Goal: Check status: Check status

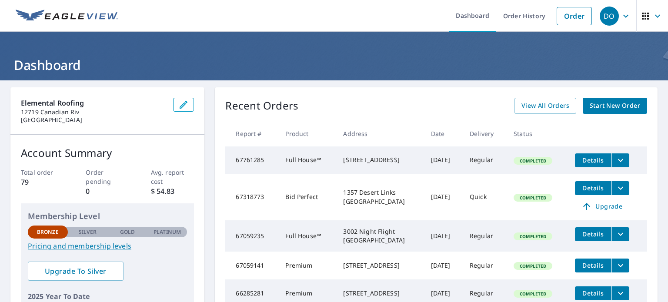
click at [620, 17] on icon "button" at bounding box center [625, 16] width 10 height 10
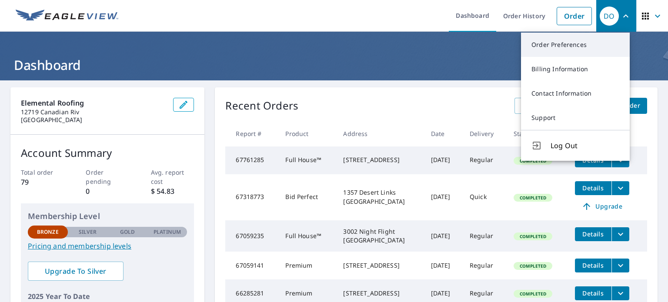
click at [557, 44] on link "Order Preferences" at bounding box center [575, 45] width 109 height 24
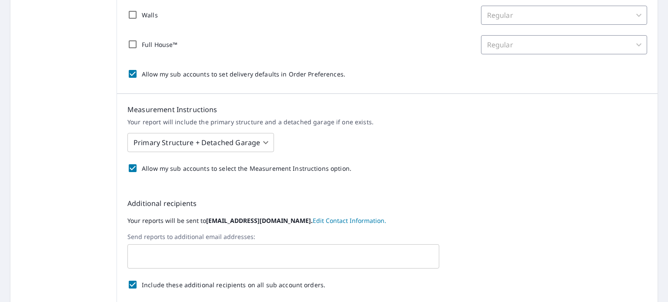
scroll to position [304, 0]
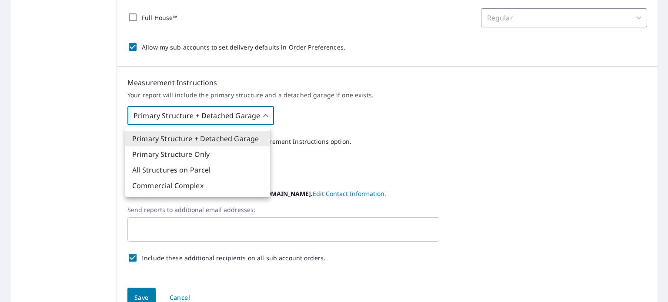
click at [252, 112] on body "DO DO Dashboard Order History Order DO Dashboard / Order Preferences / Product …" at bounding box center [334, 151] width 668 height 302
click at [252, 113] on div at bounding box center [334, 151] width 668 height 302
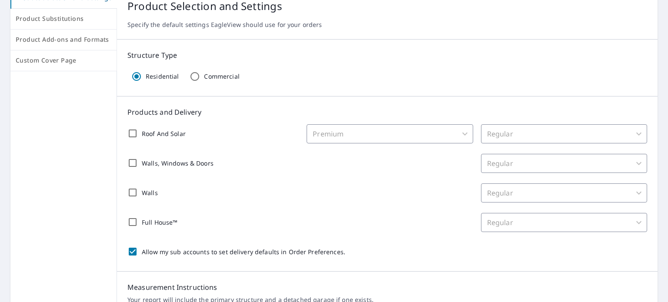
scroll to position [1, 0]
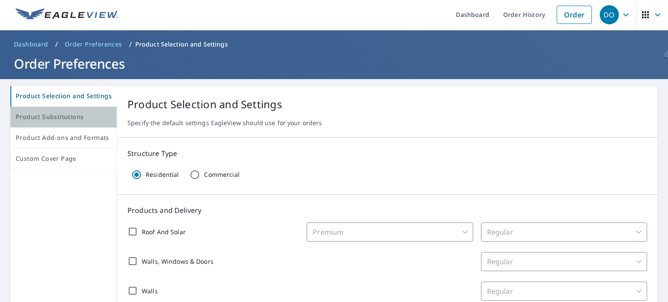
click at [68, 121] on span "Product Substitutions" at bounding box center [64, 117] width 96 height 11
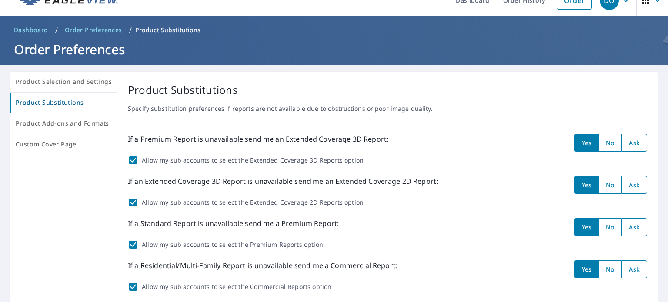
scroll to position [1, 0]
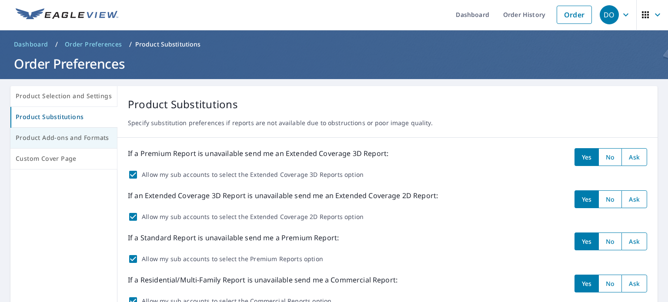
click at [47, 140] on span "Product Add-ons and Formats" at bounding box center [64, 138] width 96 height 11
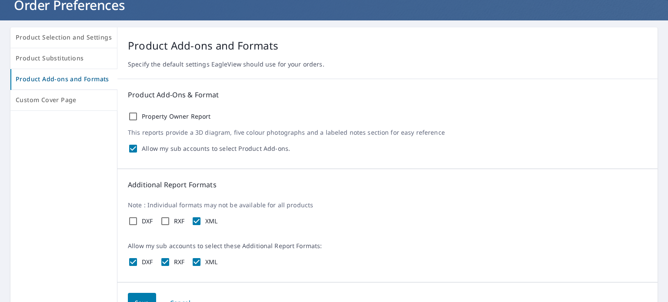
scroll to position [23, 0]
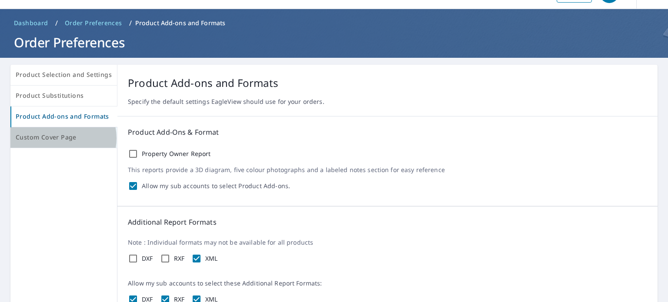
click at [61, 138] on span "Custom Cover Page" at bounding box center [64, 137] width 96 height 11
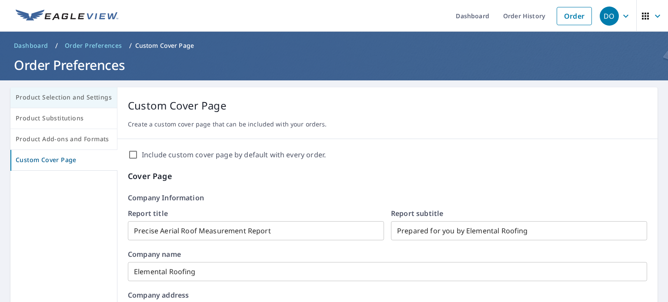
click at [43, 93] on span "Product Selection and Settings" at bounding box center [64, 97] width 96 height 11
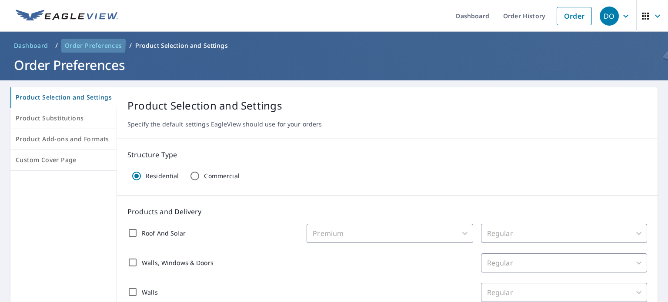
click at [73, 43] on span "Order Preferences" at bounding box center [93, 45] width 57 height 9
click at [31, 48] on span "Dashboard" at bounding box center [31, 45] width 34 height 9
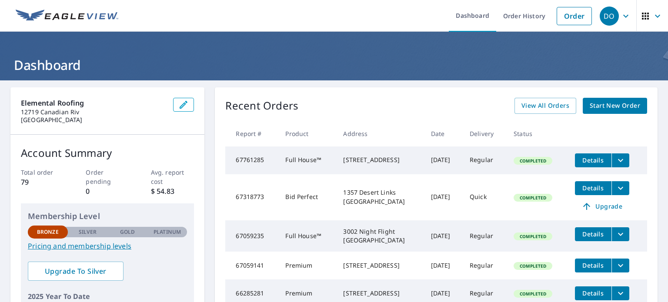
click at [640, 20] on icon "button" at bounding box center [645, 16] width 10 height 10
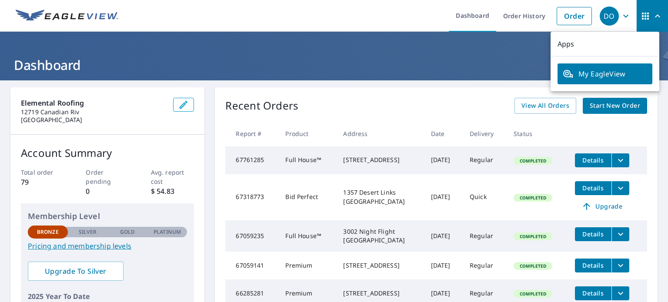
click at [607, 76] on span "My EagleView" at bounding box center [604, 74] width 84 height 10
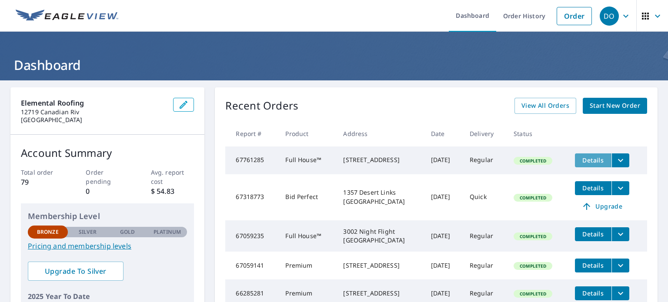
click at [587, 158] on span "Details" at bounding box center [593, 160] width 26 height 8
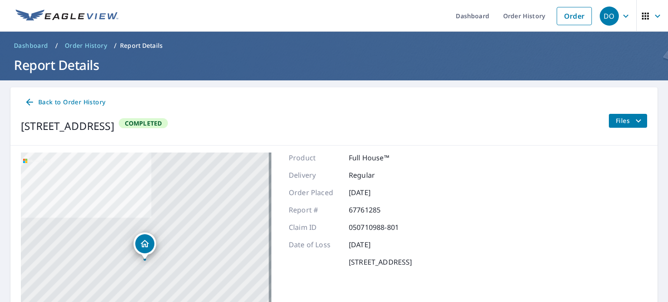
click at [633, 122] on icon "filesDropdownBtn-67761285" at bounding box center [638, 121] width 10 height 10
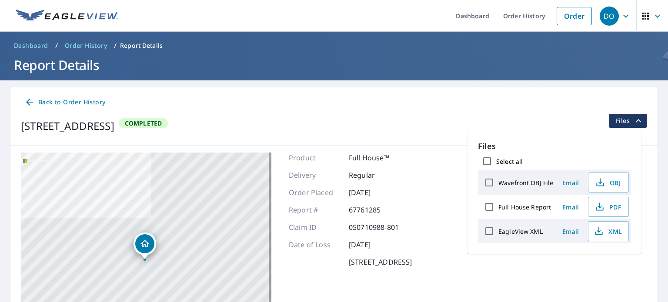
click at [483, 122] on div "13015 Geyser Peak San Antonio, TX 78253 Completed Files" at bounding box center [334, 126] width 626 height 24
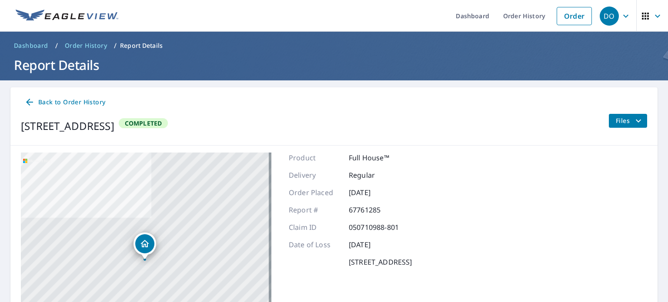
click at [60, 100] on span "Back to Order History" at bounding box center [64, 102] width 81 height 11
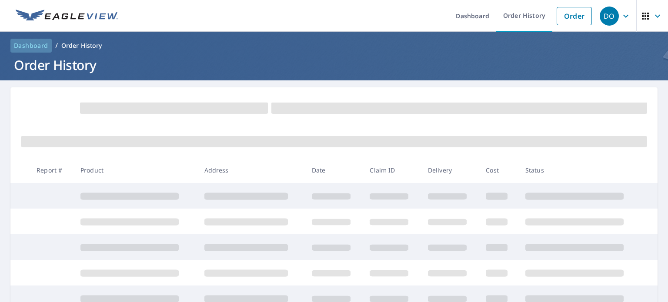
click at [28, 44] on span "Dashboard" at bounding box center [31, 45] width 34 height 9
click at [569, 17] on link "Order" at bounding box center [573, 16] width 35 height 18
